Goal: Task Accomplishment & Management: Manage account settings

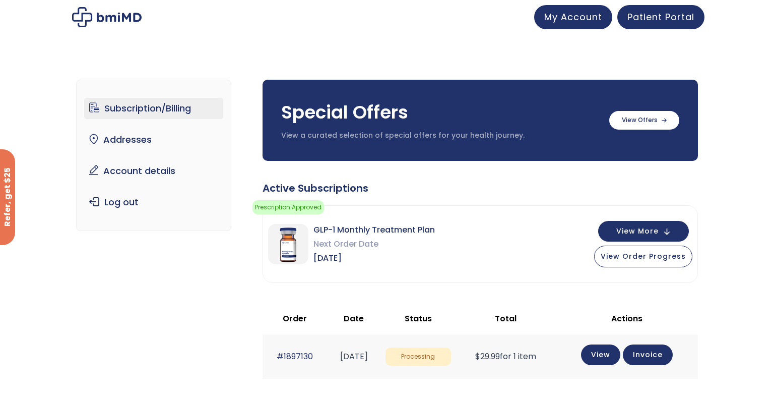
click at [751, 141] on div "Subscription/Billing bmiRewards Addresses Account details Submit a Review Log o…" at bounding box center [387, 324] width 774 height 531
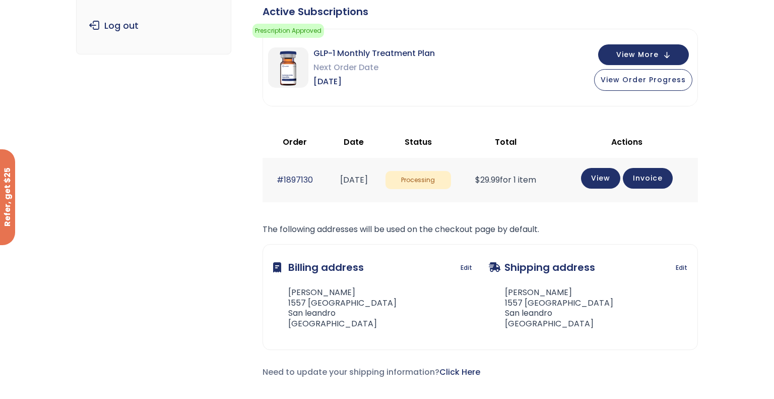
scroll to position [181, 0]
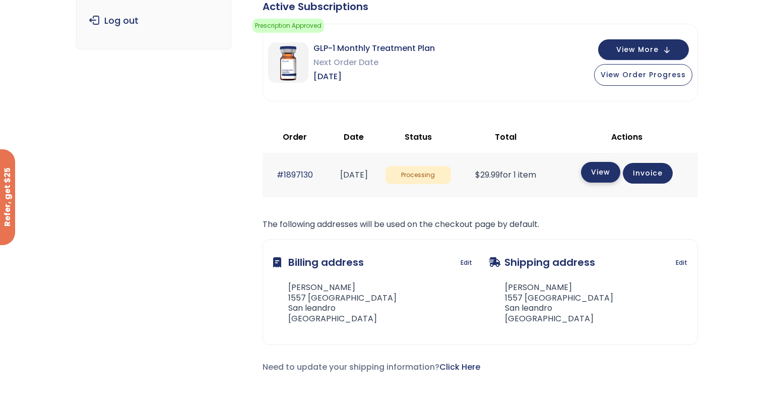
click at [605, 179] on link "View" at bounding box center [600, 172] width 39 height 21
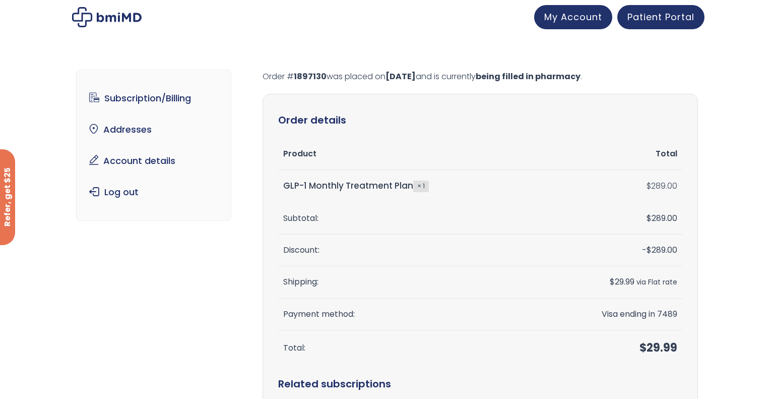
click at [728, 176] on div "Subscription/Billing bmiRewards Addresses Account details Submit a Review Log o…" at bounding box center [387, 358] width 774 height 618
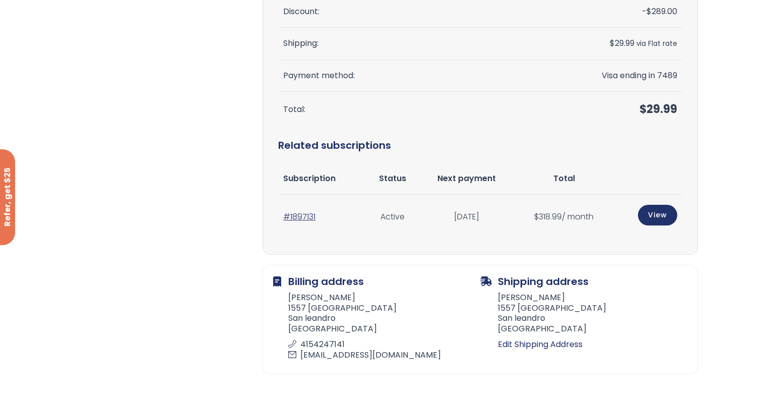
scroll to position [242, 0]
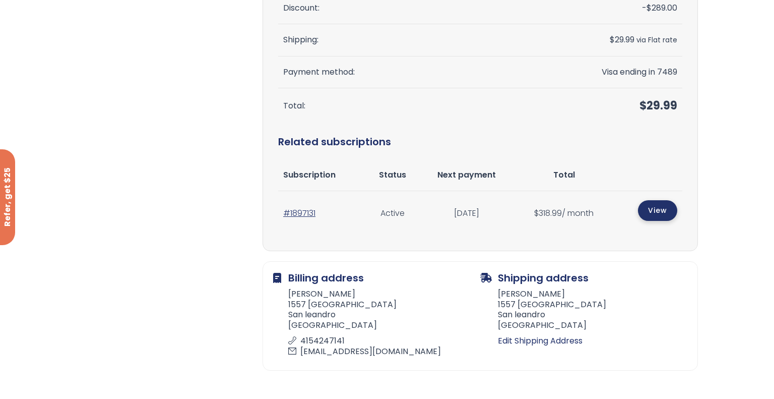
click at [650, 214] on link "View" at bounding box center [657, 210] width 39 height 21
